Goal: Task Accomplishment & Management: Manage account settings

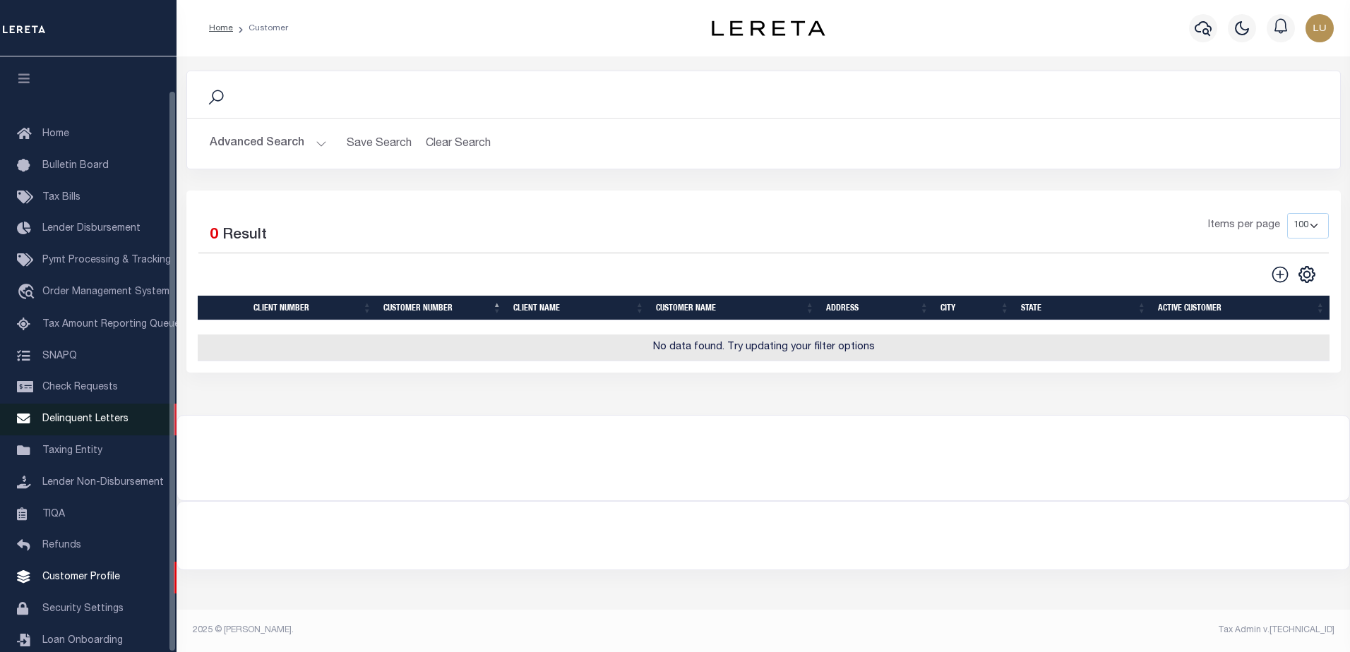
scroll to position [35, 0]
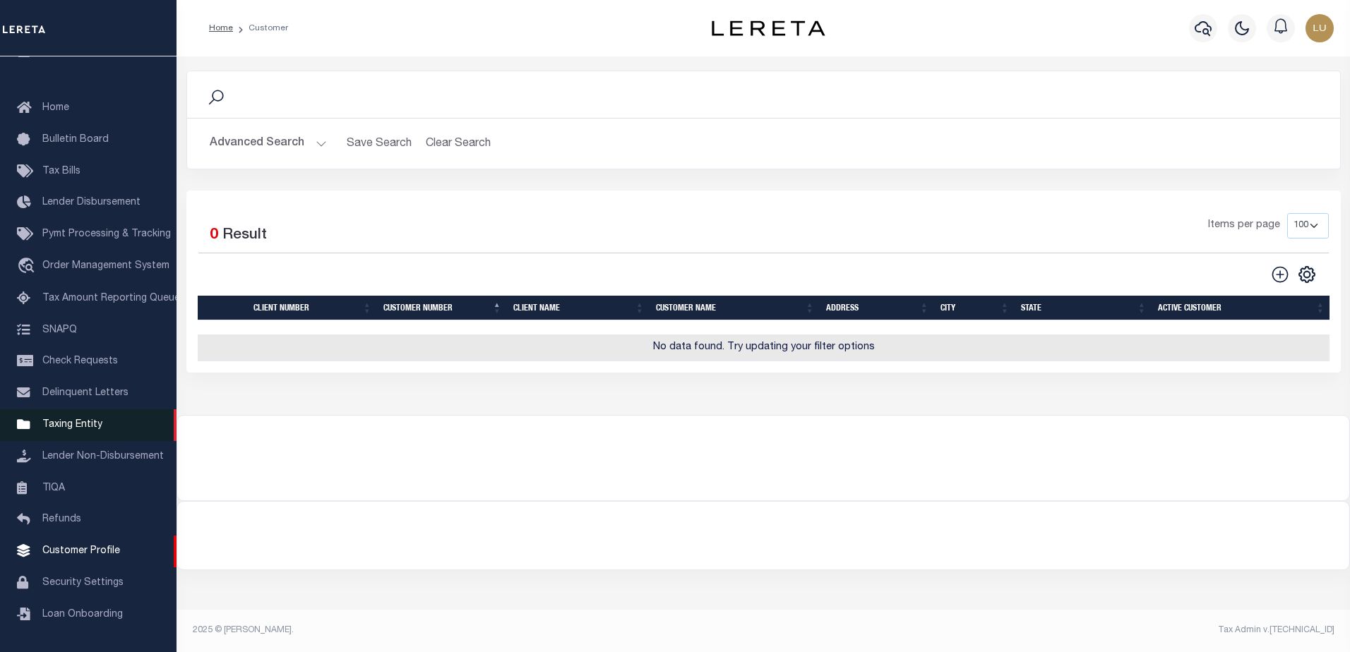
click at [73, 414] on link "Taxing Entity" at bounding box center [88, 425] width 176 height 32
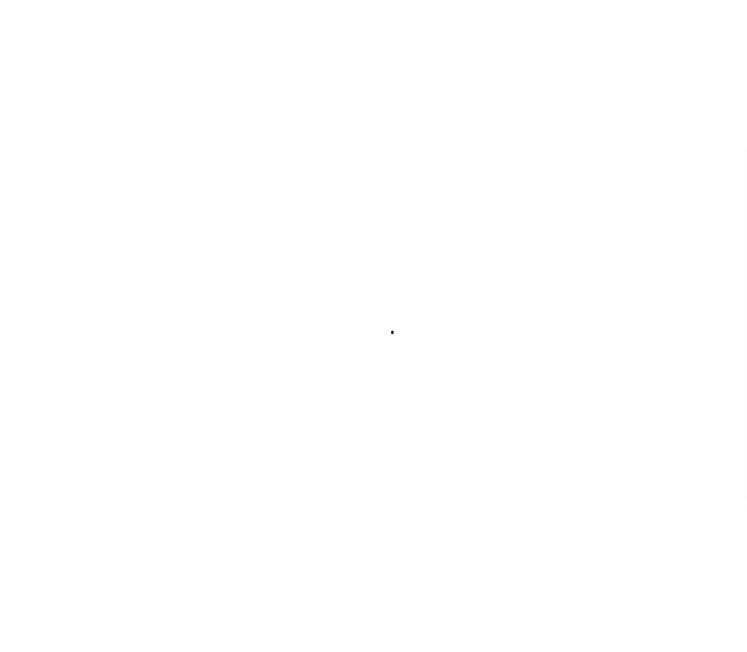
scroll to position [35, 0]
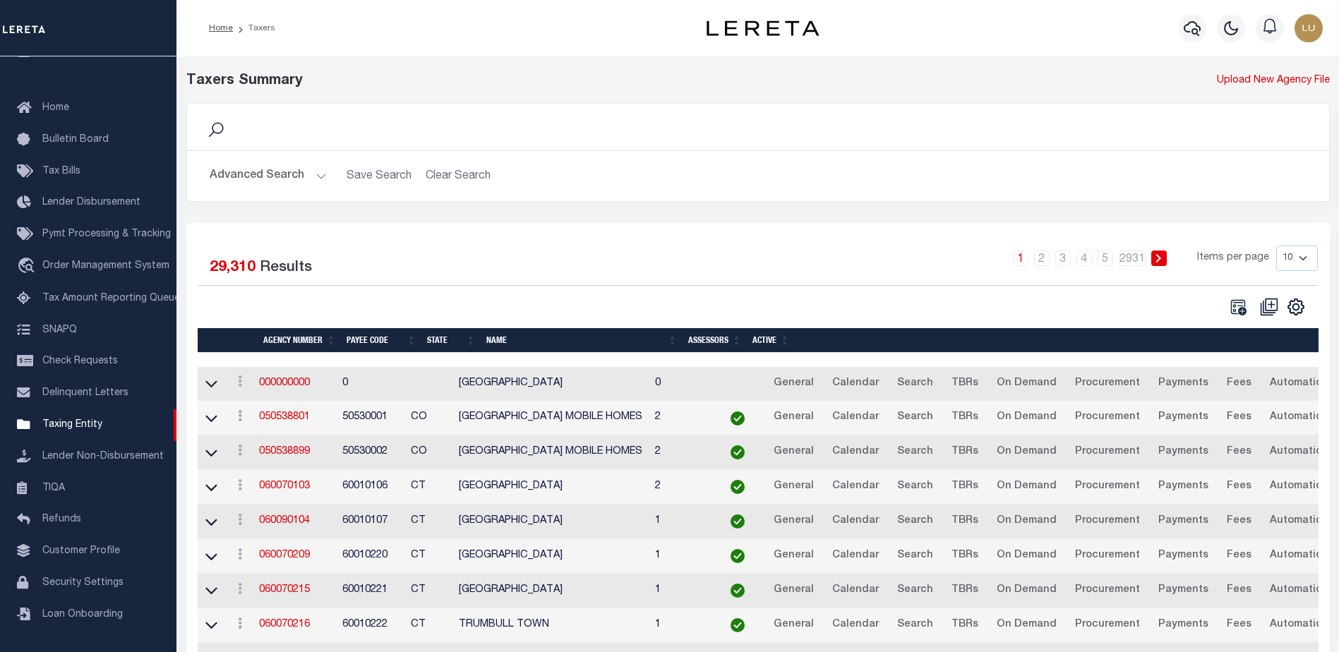
click at [319, 177] on button "Advanced Search" at bounding box center [268, 176] width 117 height 28
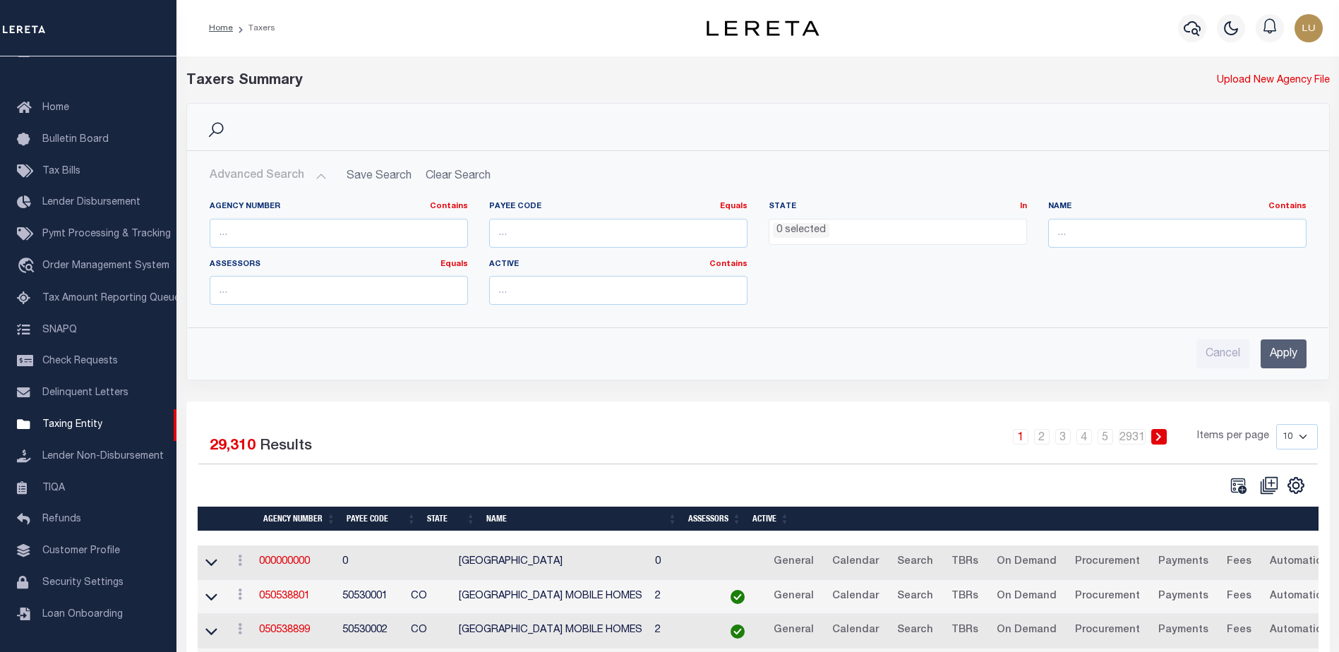
click at [319, 177] on button "Advanced Search" at bounding box center [268, 176] width 117 height 28
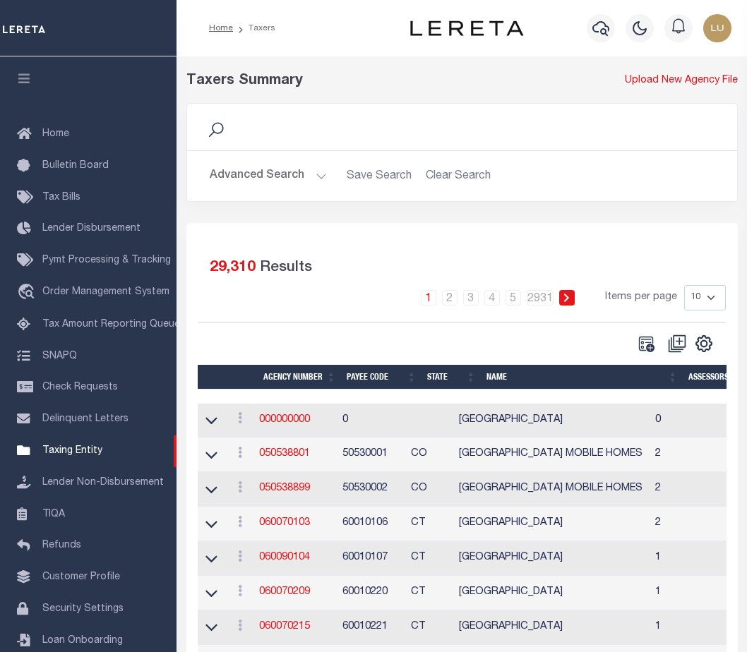
scroll to position [32, 0]
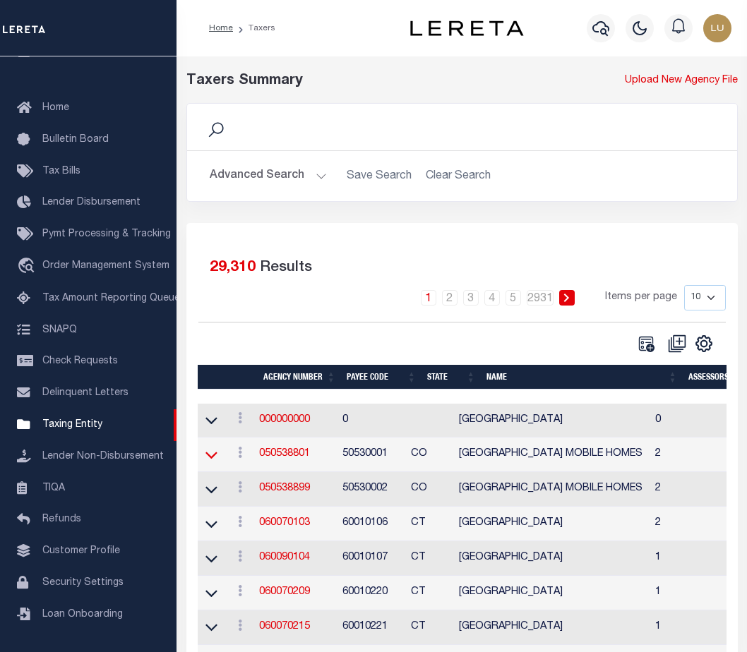
click at [217, 459] on icon at bounding box center [211, 455] width 12 height 15
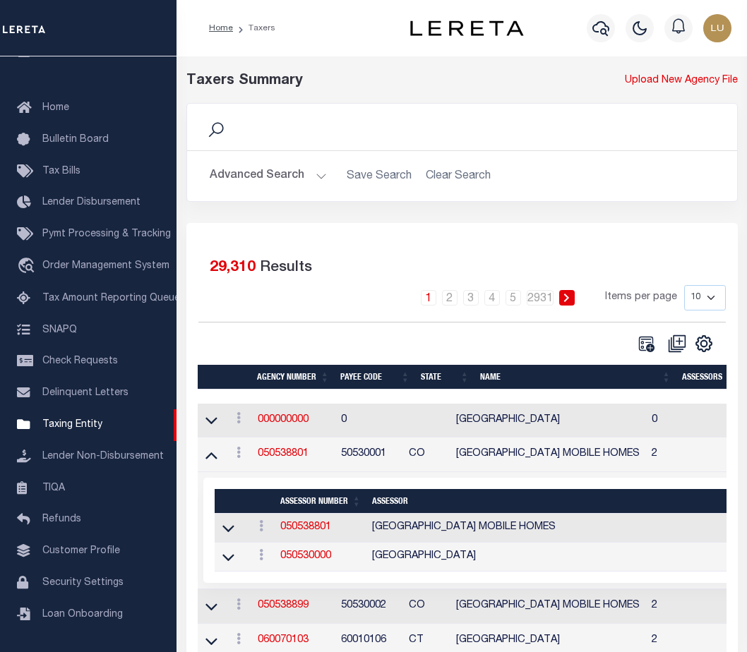
scroll to position [212, 0]
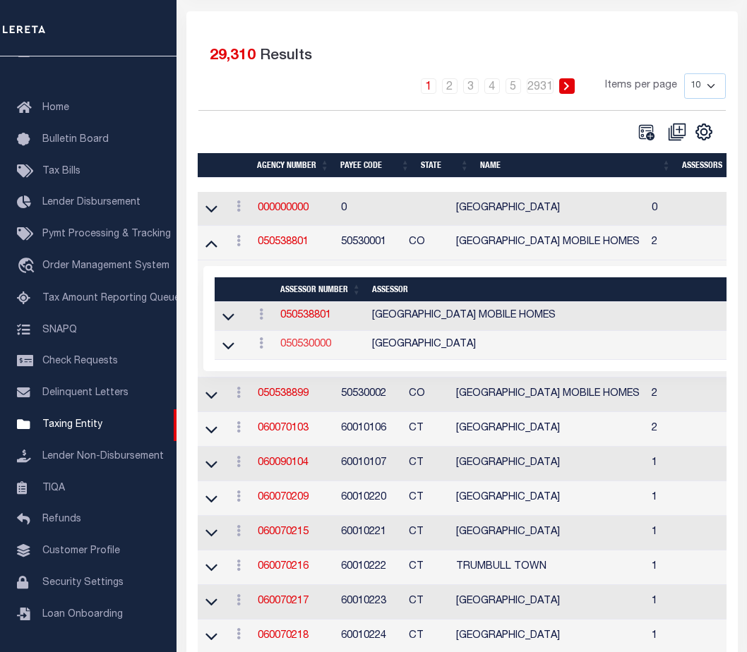
click at [313, 345] on link "050530000" at bounding box center [305, 345] width 51 height 10
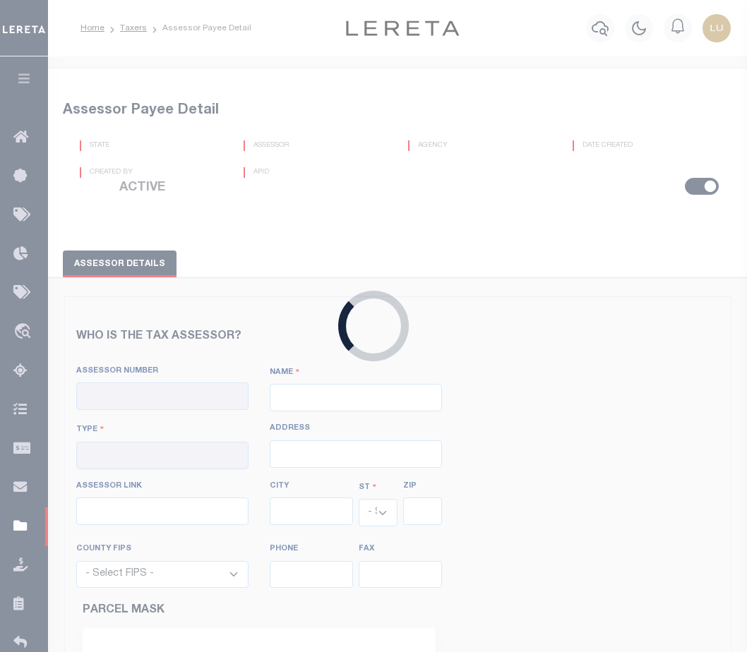
checkbox input "true"
type input "050530000"
type input "[GEOGRAPHIC_DATA]"
type input "00 - County"
type input "[STREET_ADDRESS]"
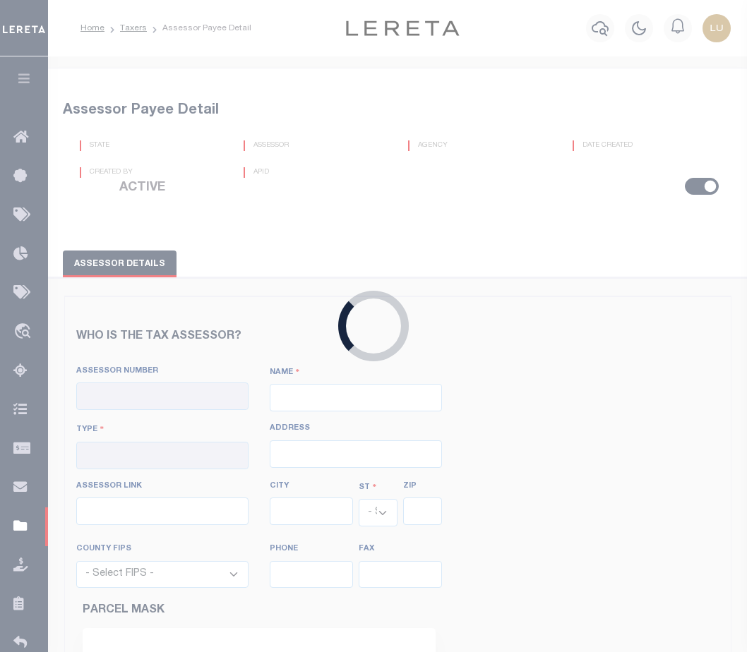
type input "[URL][DOMAIN_NAME]"
type input "DEL NORTE"
select select "CO"
type input "81132"
select select "8105"
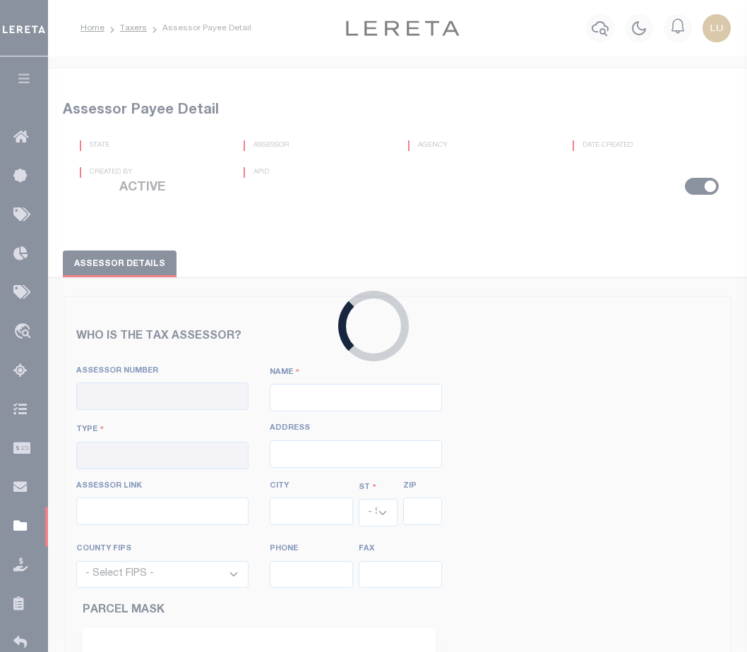
type input "[PHONE_NUMBER]"
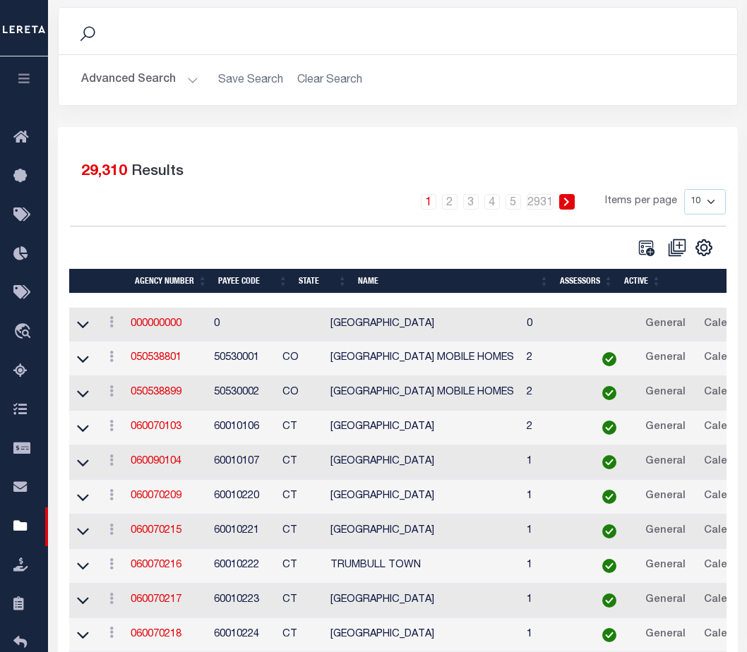
scroll to position [161, 0]
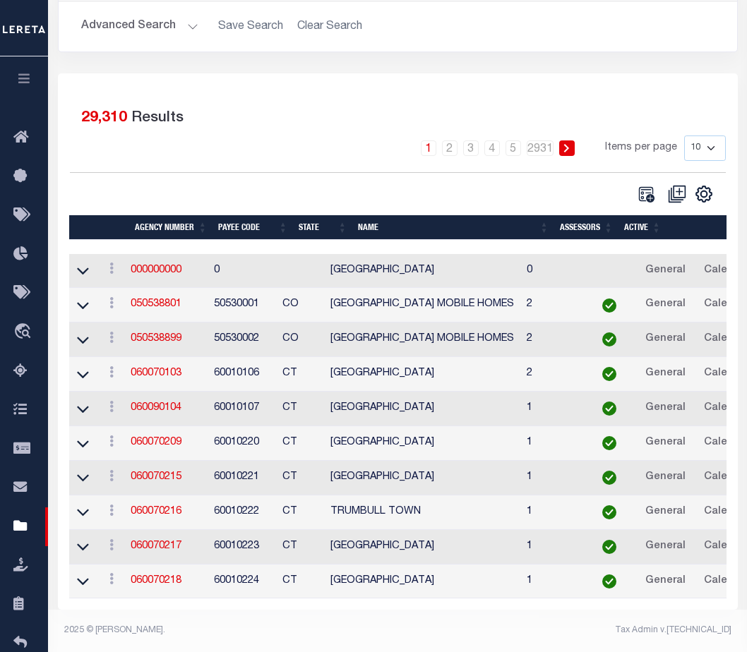
click at [241, 292] on td "50530001" at bounding box center [242, 305] width 69 height 35
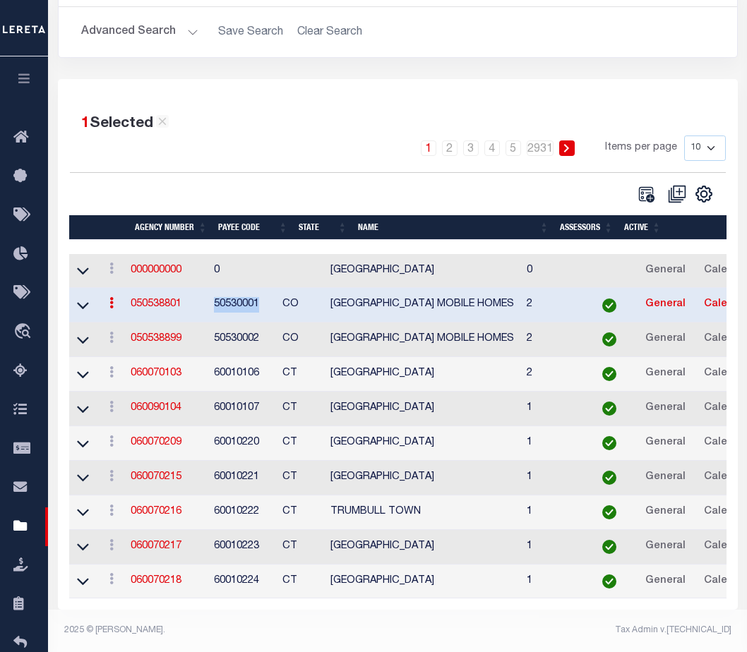
click at [241, 292] on td "50530001" at bounding box center [242, 305] width 69 height 35
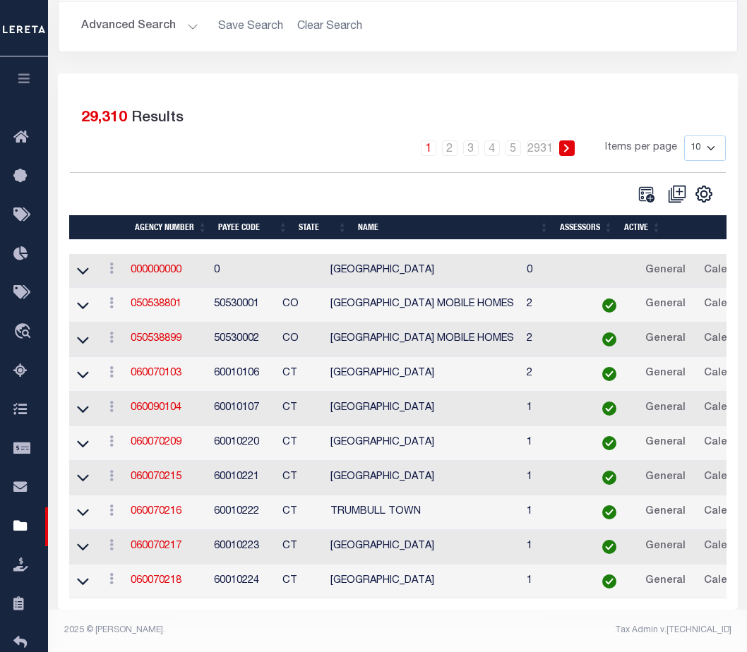
click at [197, 295] on td "050538801" at bounding box center [166, 305] width 83 height 35
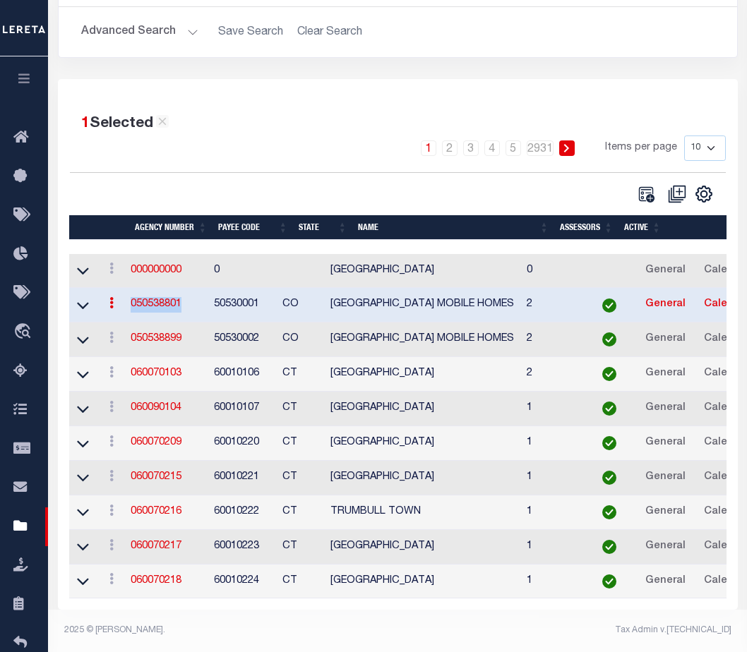
drag, startPoint x: 192, startPoint y: 294, endPoint x: 132, endPoint y: 294, distance: 60.0
click at [132, 294] on td "050538801" at bounding box center [166, 305] width 83 height 35
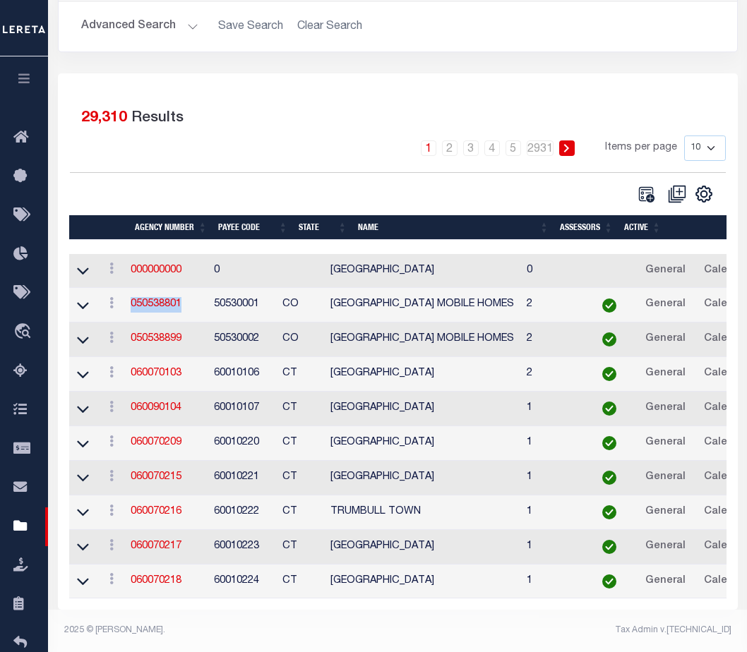
scroll to position [161, 0]
copy link "050538801"
click at [85, 303] on icon at bounding box center [83, 306] width 12 height 7
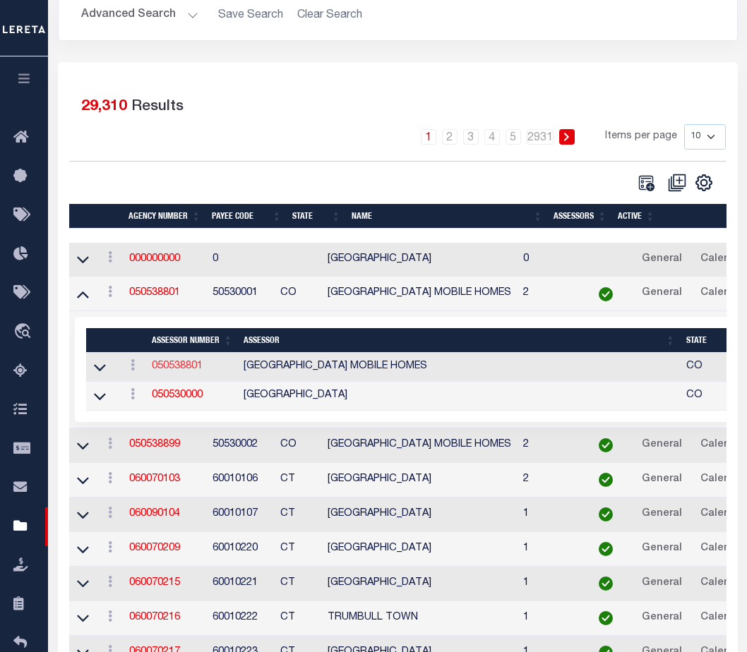
click at [169, 369] on link "050538801" at bounding box center [177, 366] width 51 height 10
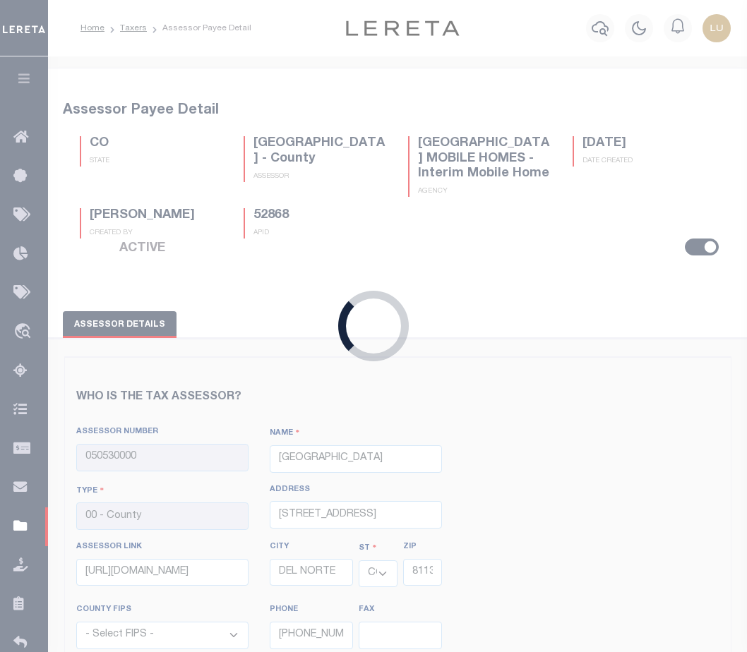
type input "050538801"
type input "[GEOGRAPHIC_DATA] MOBILE HOMES"
type input "92 - Interim Mobile Home"
select select "8105"
